Goal: Task Accomplishment & Management: Manage account settings

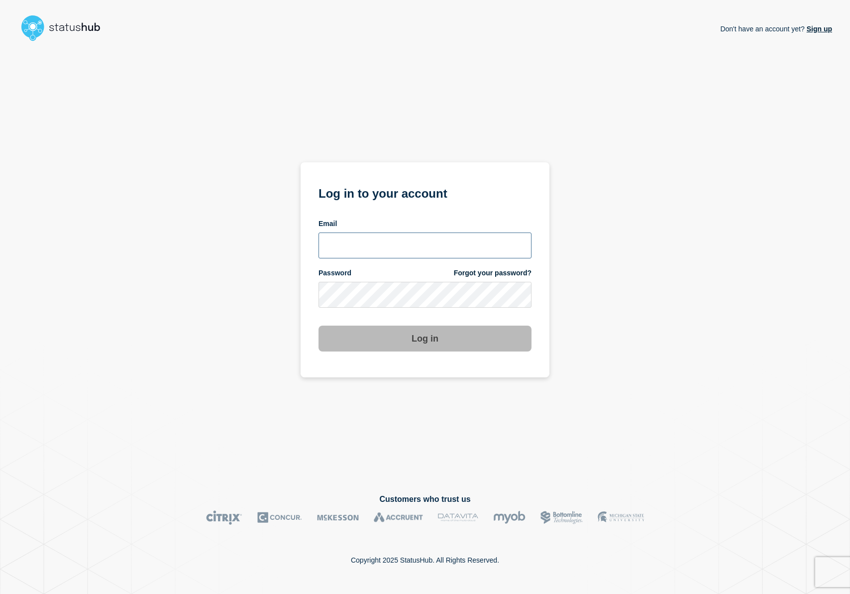
click at [352, 247] on input "email input" at bounding box center [425, 246] width 213 height 26
drag, startPoint x: 376, startPoint y: 245, endPoint x: 382, endPoint y: 249, distance: 6.8
click at [376, 245] on input "r.shumaker@gwu.edu" at bounding box center [425, 246] width 213 height 26
click at [374, 247] on input "r.shumaker@gwu.edu" at bounding box center [425, 246] width 213 height 26
type input "r.shumaker@email.gwu.edu"
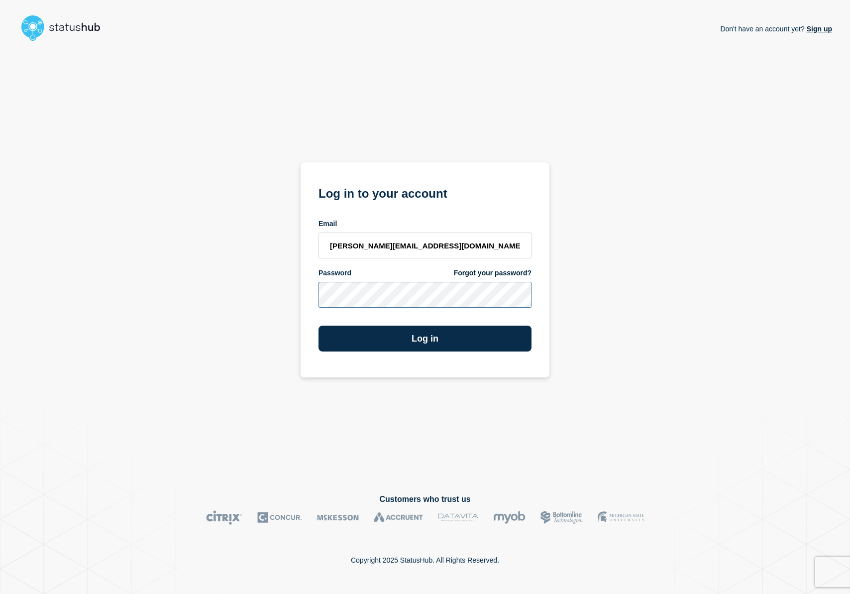
click at [319, 326] on button "Log in" at bounding box center [425, 339] width 213 height 26
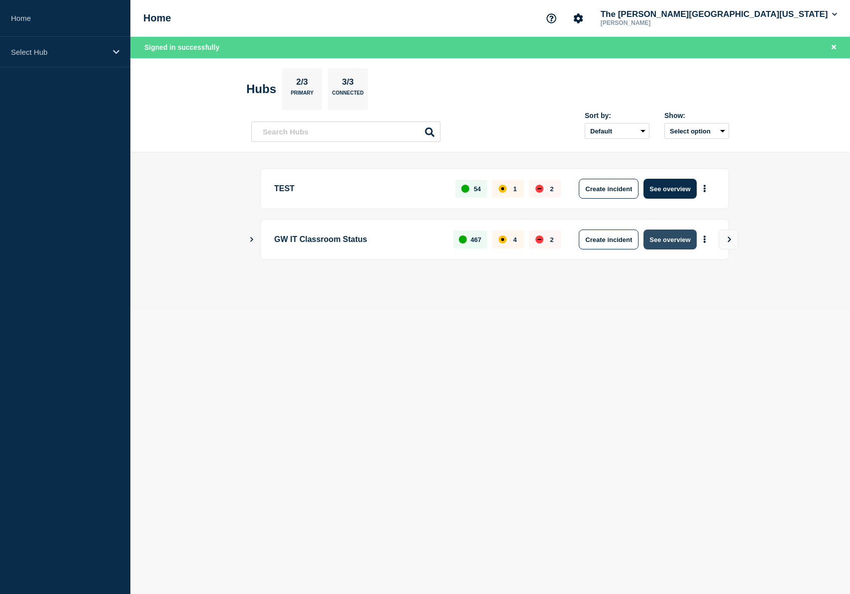
click at [678, 240] on button "See overview" at bounding box center [670, 240] width 53 height 20
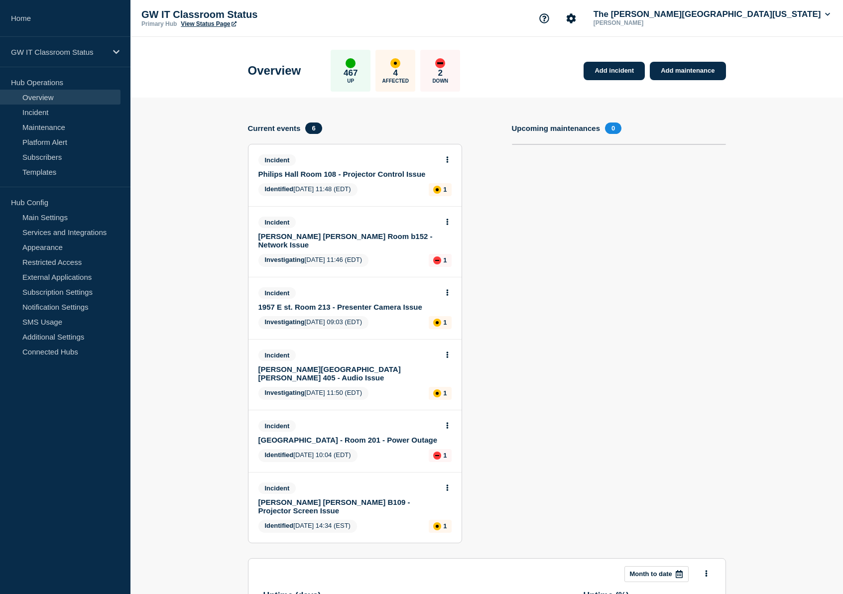
click at [298, 177] on link "Philips Hall Room 108 - Projector Control Issue" at bounding box center [348, 174] width 180 height 8
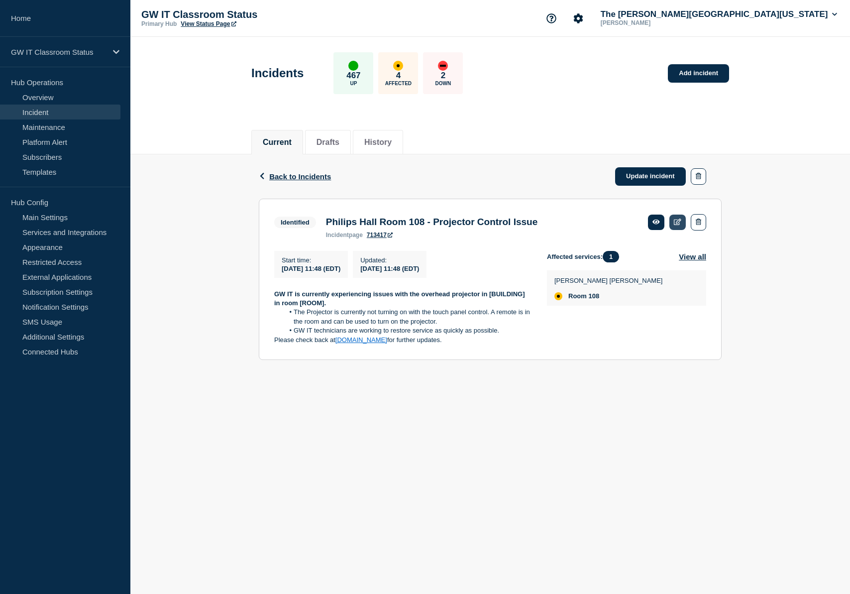
click at [679, 223] on icon at bounding box center [677, 222] width 7 height 6
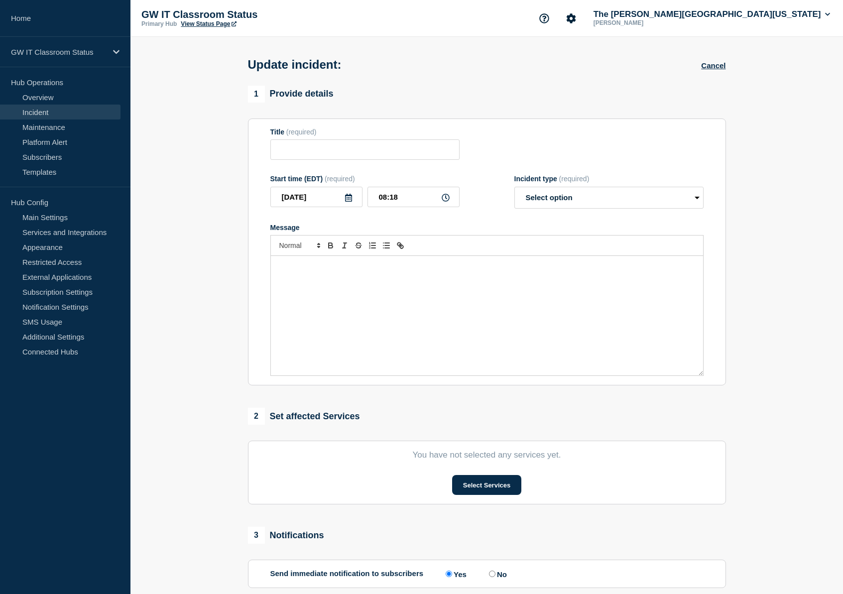
type input "Philips Hall Room 108 - Projector Control Issue"
type input "[DATE]"
type input "11:48"
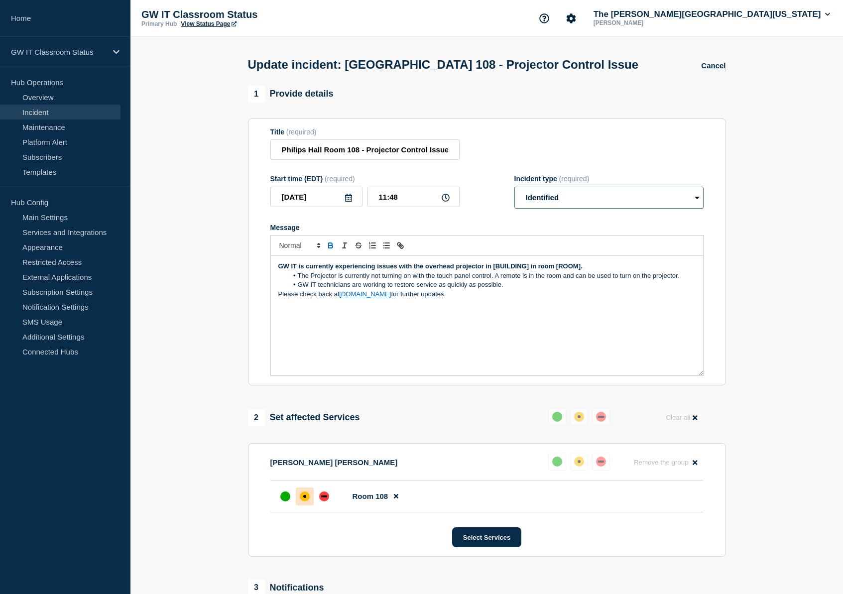
click at [600, 209] on select "Select option Investigating Identified Monitoring Resolved" at bounding box center [608, 198] width 189 height 22
select select "resolved"
click at [518, 193] on select "Select option Investigating Identified Monitoring Resolved" at bounding box center [608, 198] width 189 height 22
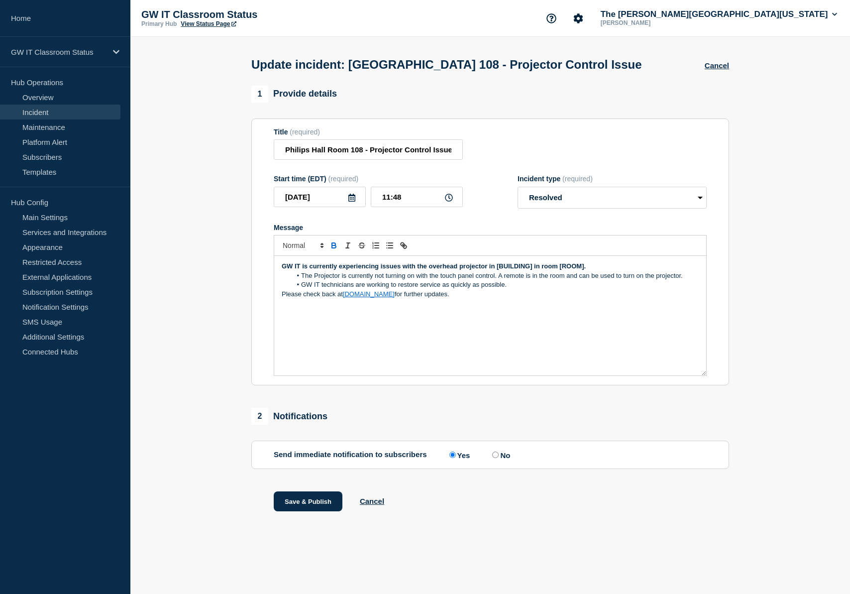
click at [492, 458] on input "No" at bounding box center [495, 455] width 6 height 6
radio input "true"
radio input "false"
click at [286, 509] on button "Save & Publish" at bounding box center [308, 501] width 69 height 20
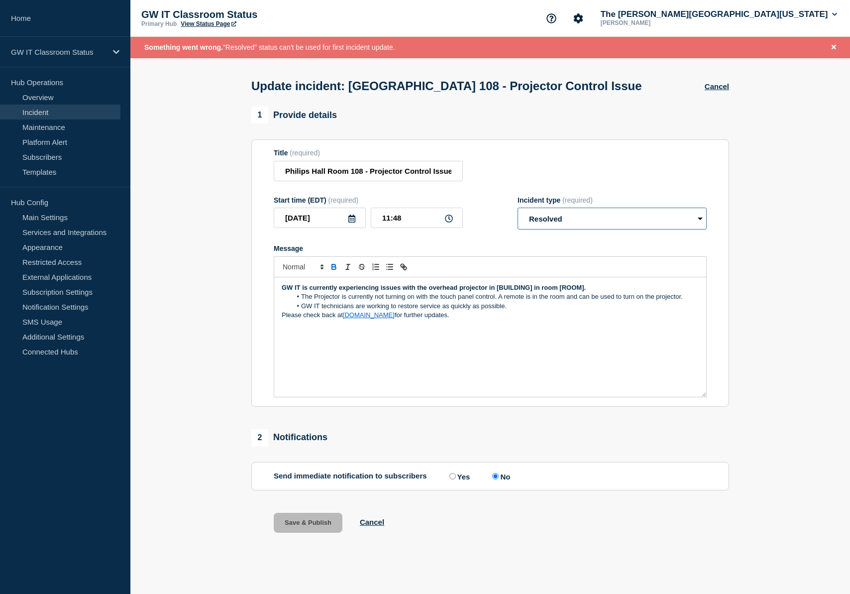
click at [615, 220] on select "Select option Investigating Identified Monitoring Resolved" at bounding box center [612, 219] width 189 height 22
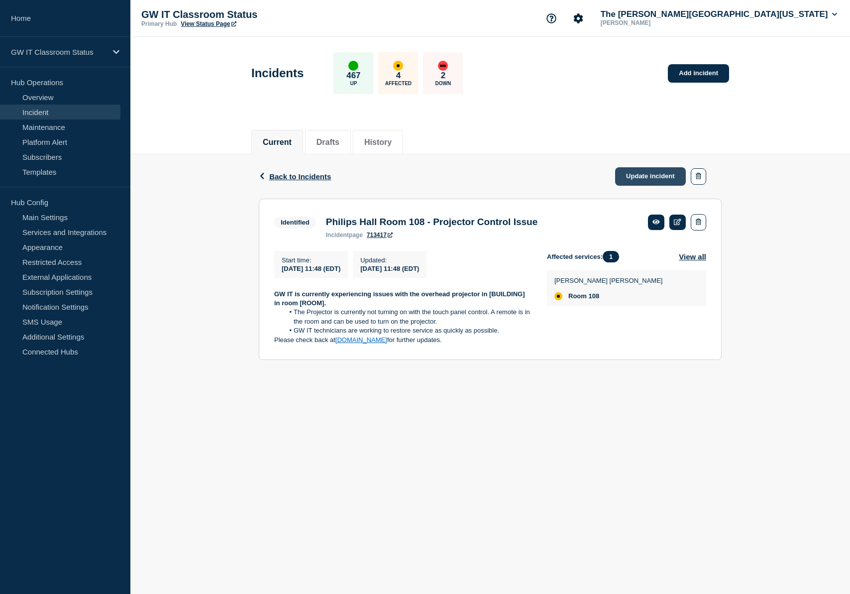
click at [657, 178] on link "Update incident" at bounding box center [650, 176] width 71 height 18
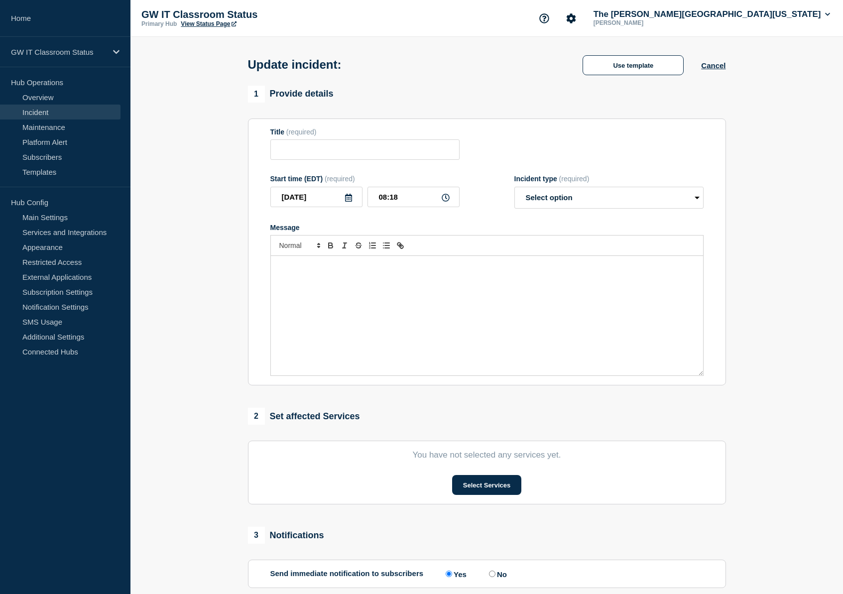
type input "Philips Hall Room 108 - Projector Control Issue"
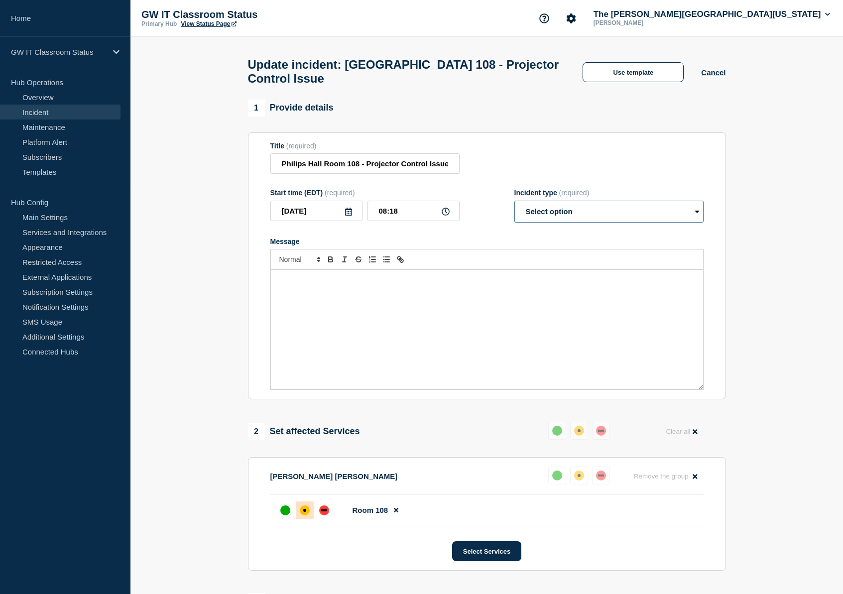
click at [617, 221] on select "Select option Investigating Identified Monitoring Resolved" at bounding box center [608, 212] width 189 height 22
select select "resolved"
click at [514, 210] on select "Select option Investigating Identified Monitoring Resolved" at bounding box center [608, 212] width 189 height 22
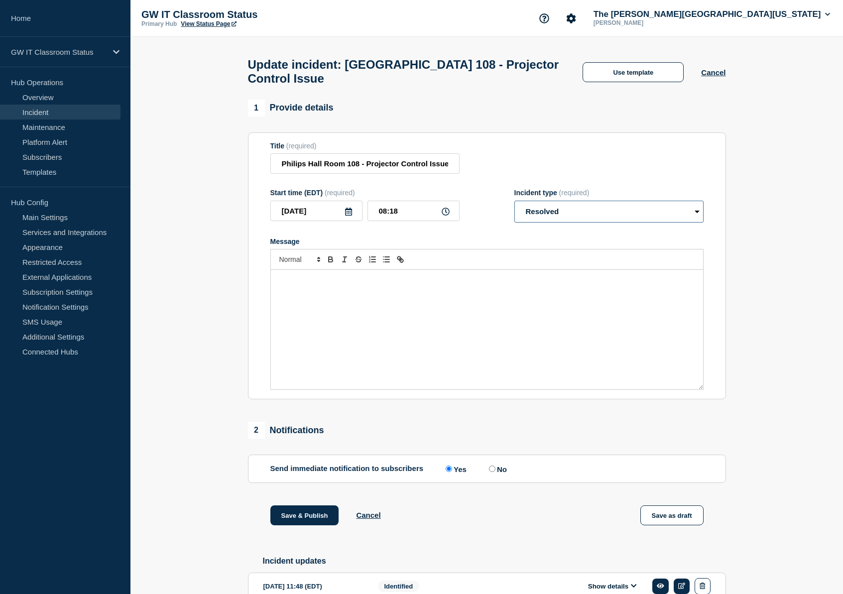
scroll to position [68, 0]
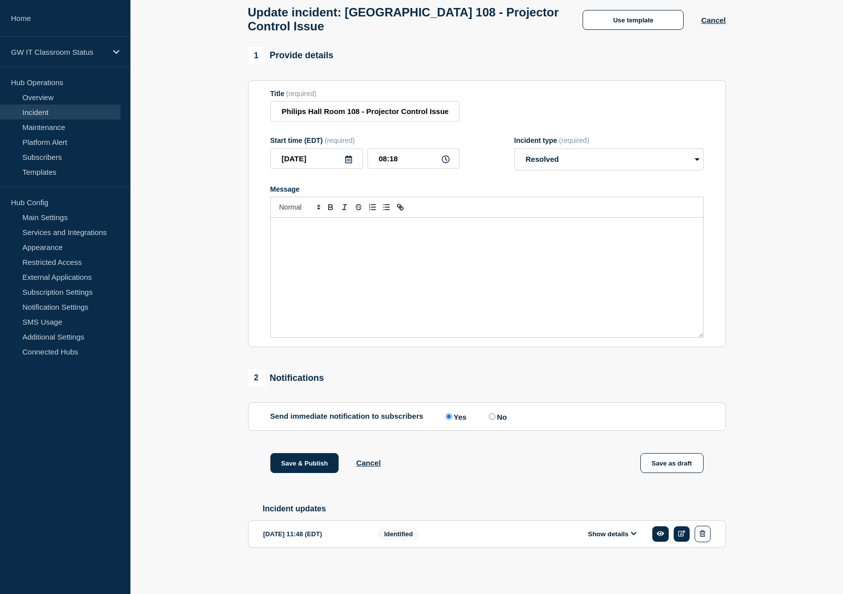
click at [489, 414] on input "No" at bounding box center [492, 416] width 6 height 6
radio input "true"
radio input "false"
click at [287, 469] on button "Save & Publish" at bounding box center [304, 463] width 69 height 20
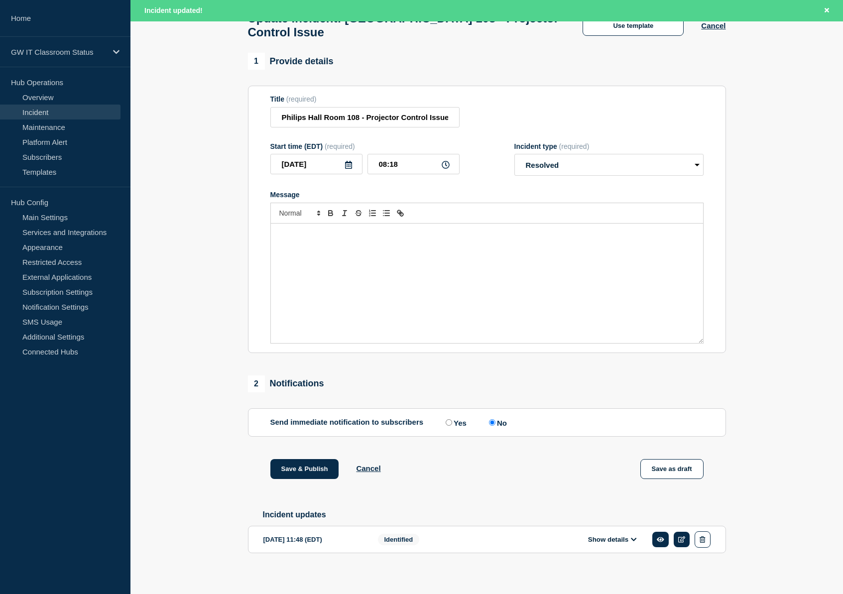
scroll to position [89, 0]
